Goal: Task Accomplishment & Management: Manage account settings

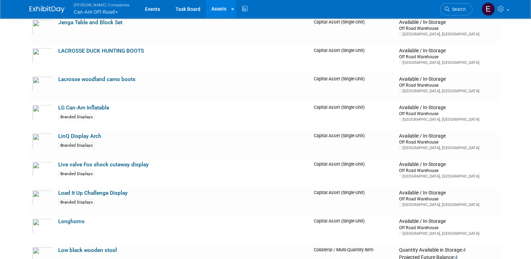
scroll to position [3770, 0]
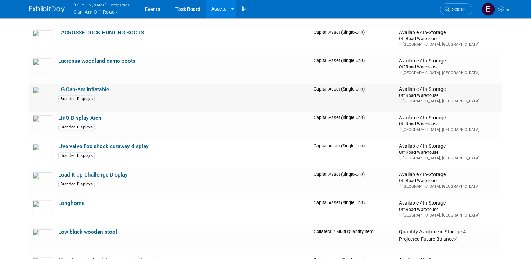
click at [91, 87] on link "LG Can-Am Inflatable" at bounding box center [83, 89] width 51 height 6
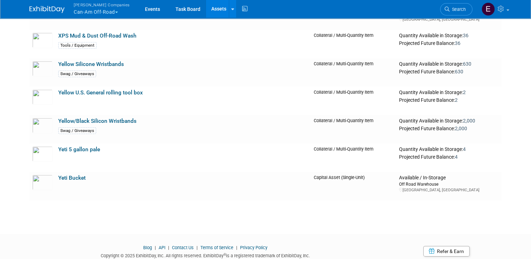
scroll to position [7468, 0]
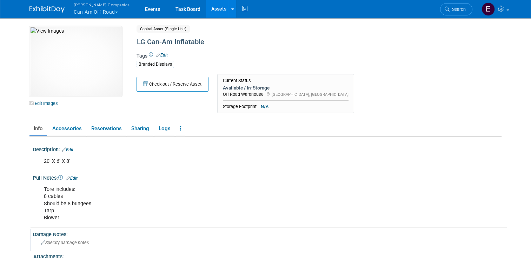
click at [41, 242] on icon at bounding box center [43, 243] width 5 height 5
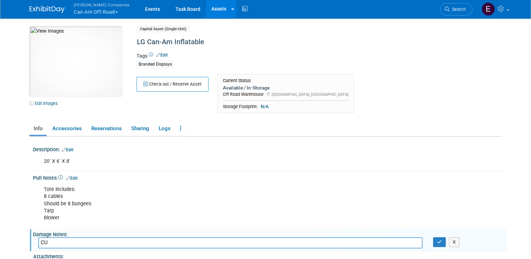
type input "C"
type input "currently can not hold air"
click at [442, 240] on icon "button" at bounding box center [439, 242] width 5 height 5
